Goal: Feedback & Contribution: Leave review/rating

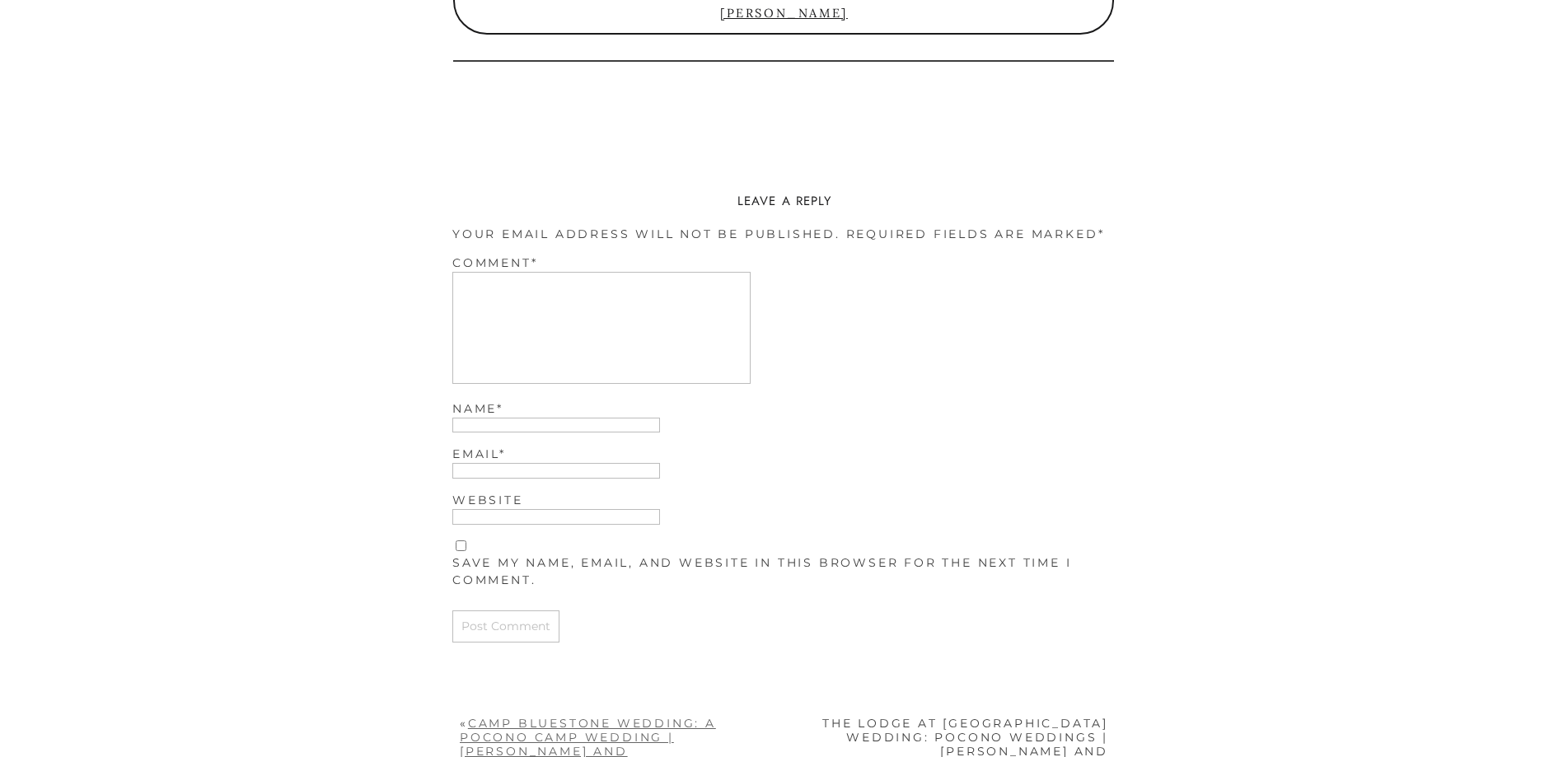
scroll to position [4113, 0]
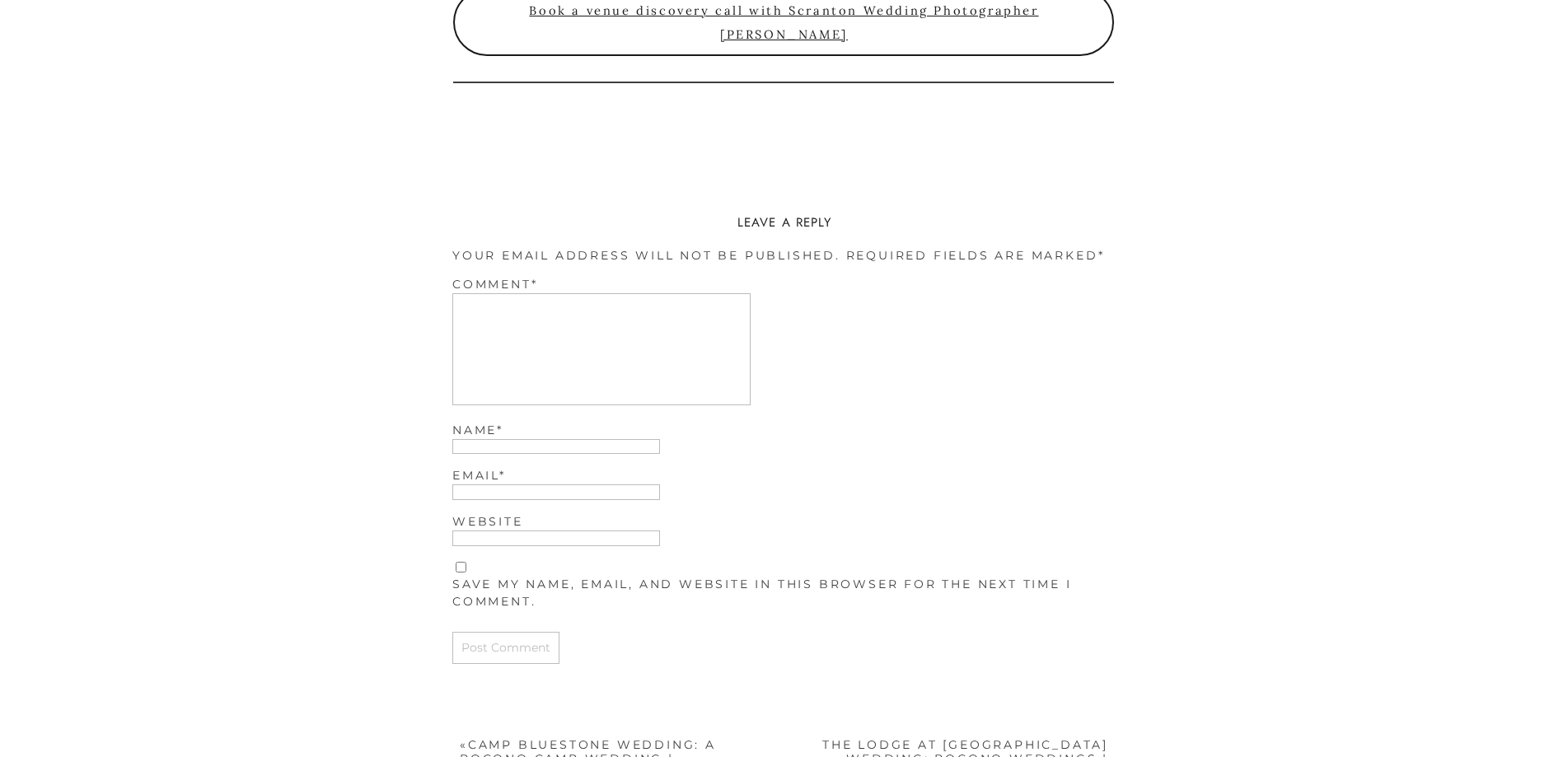
click at [519, 334] on textarea "Comment *" at bounding box center [601, 349] width 298 height 112
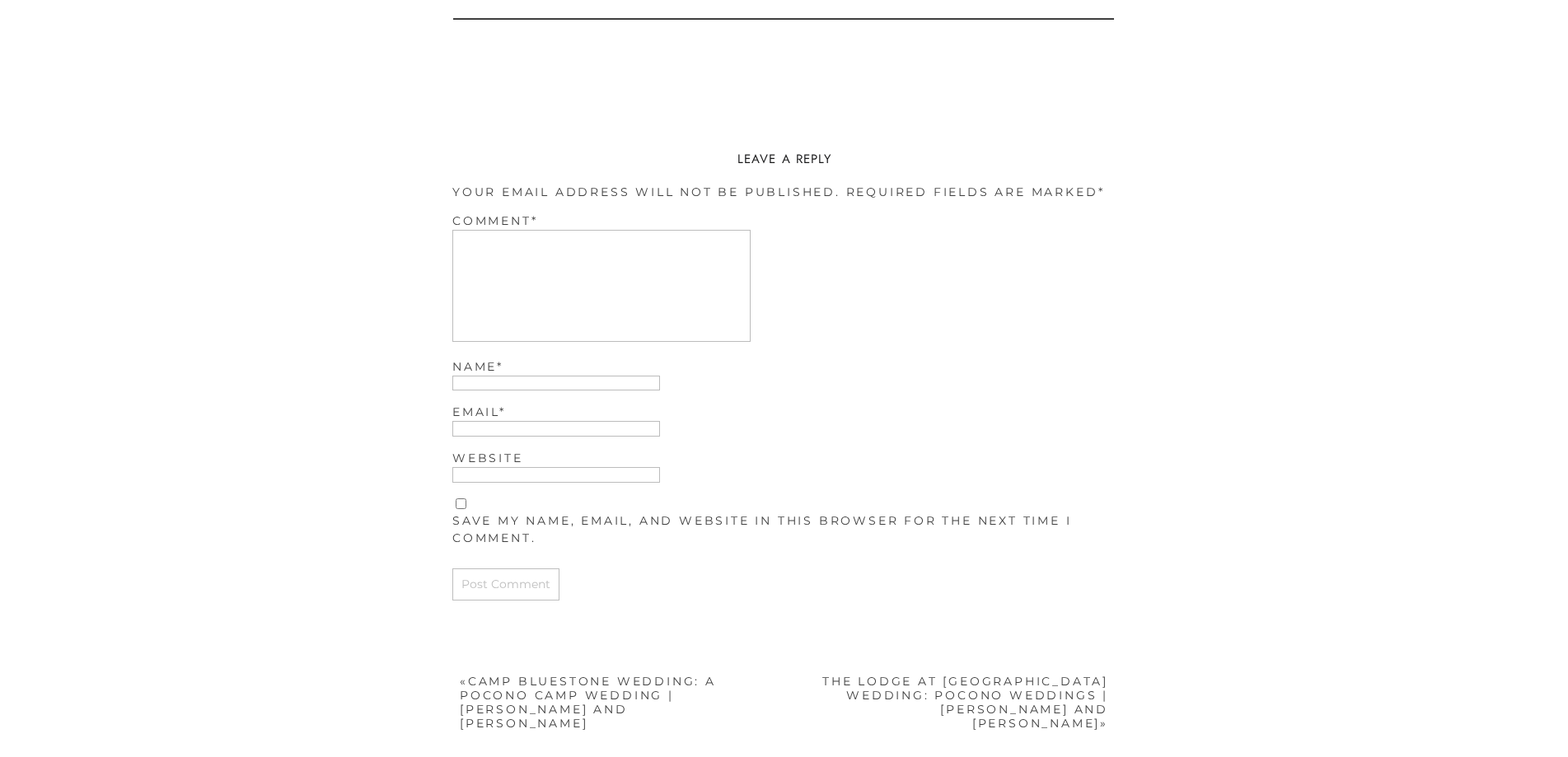
scroll to position [4196, 0]
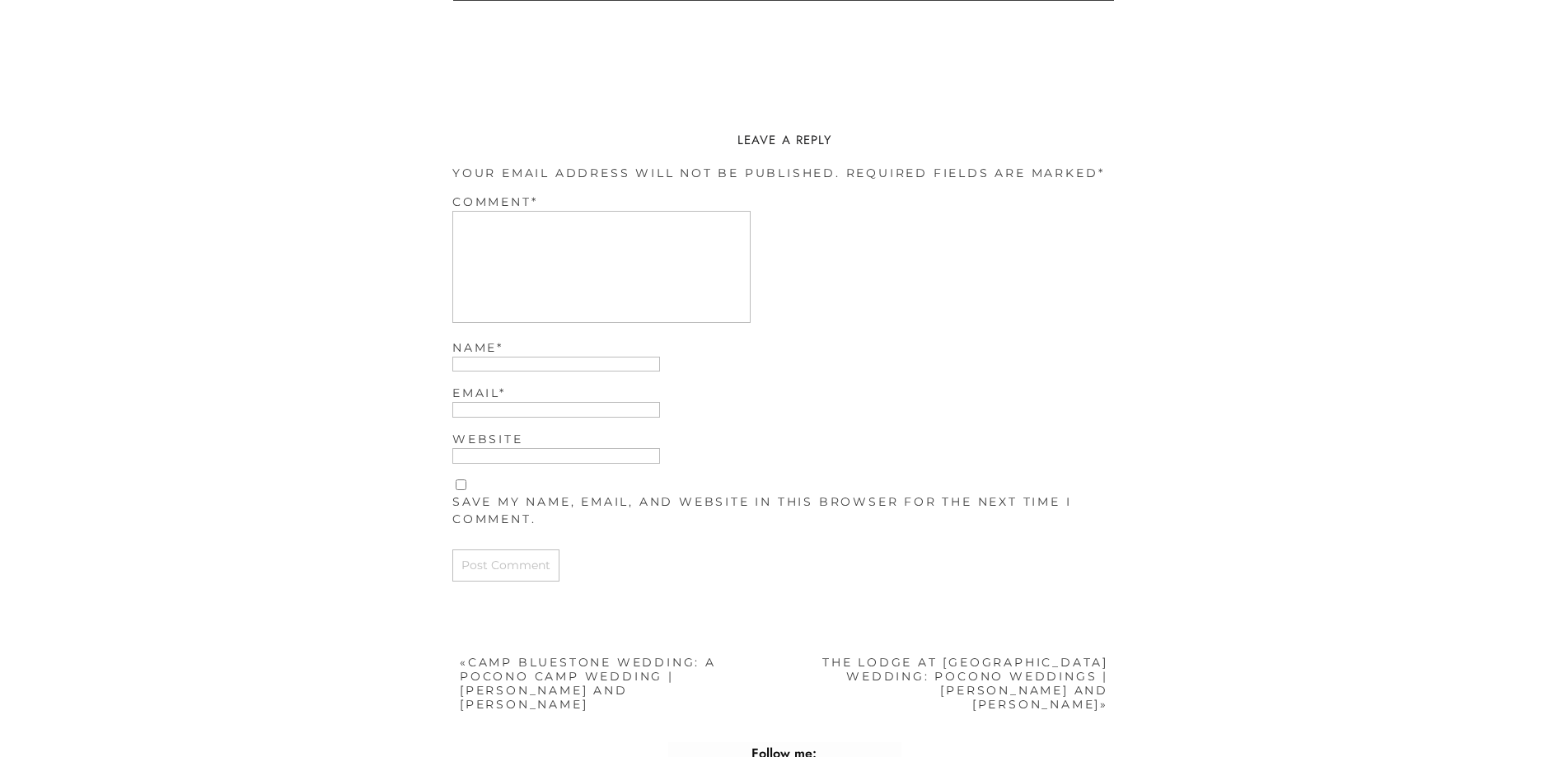
paste textarea "Learned a lot here!"
type textarea "Learned a lot here!"
click at [500, 366] on input "Name *" at bounding box center [556, 365] width 207 height 16
type input "[PERSON_NAME] Studios"
click at [472, 411] on input "Email *" at bounding box center [556, 410] width 207 height 16
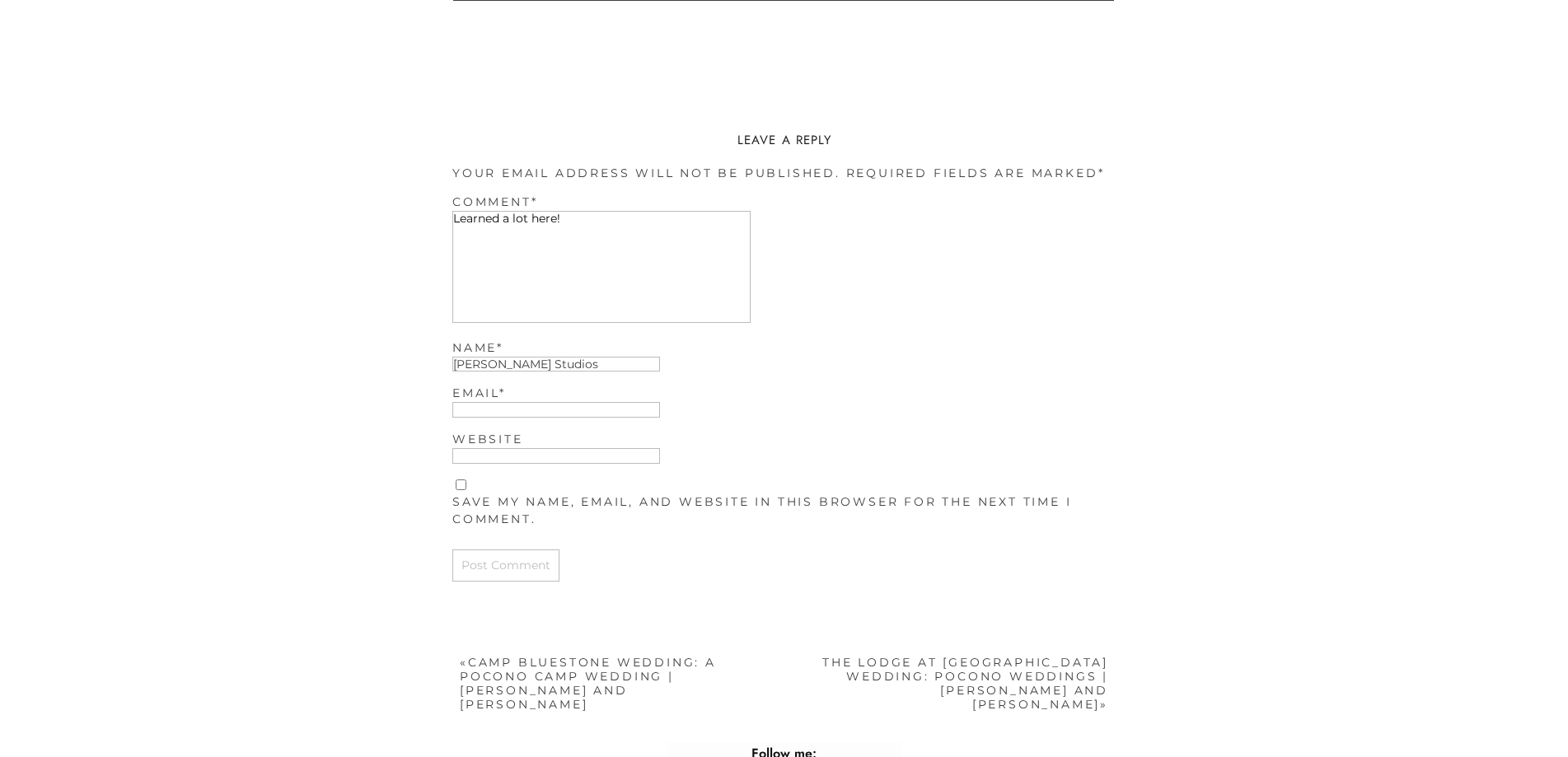
type input "[EMAIL_ADDRESS][DOMAIN_NAME]"
click at [520, 455] on input "Website" at bounding box center [556, 456] width 207 height 16
click at [546, 460] on input "[URL][DOMAIN_NAME]" at bounding box center [556, 456] width 207 height 16
type input "[URL][DOMAIN_NAME]"
click at [519, 558] on input "Post Comment" at bounding box center [506, 565] width 107 height 33
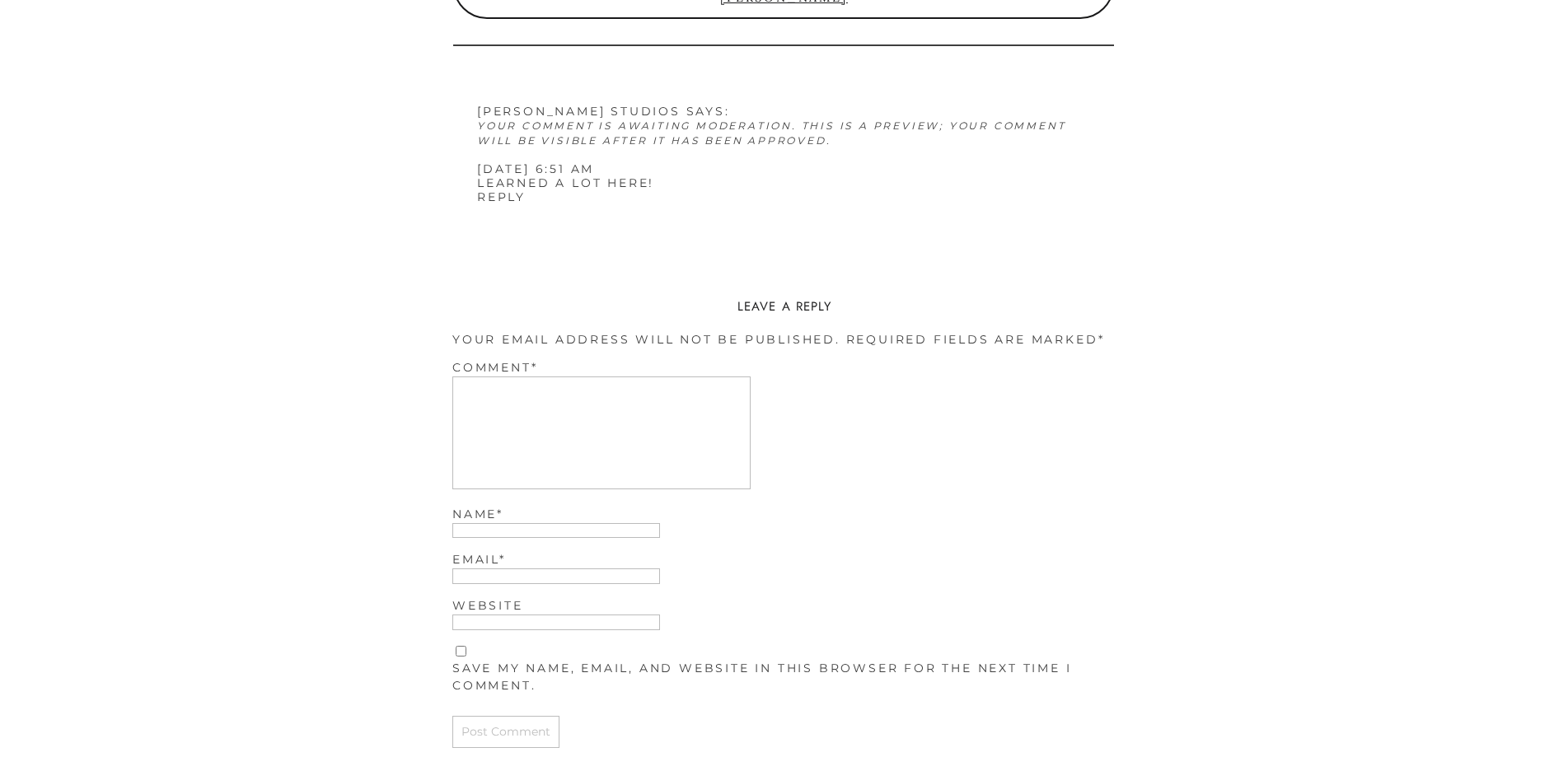
scroll to position [3999, 0]
